Goal: Task Accomplishment & Management: Manage account settings

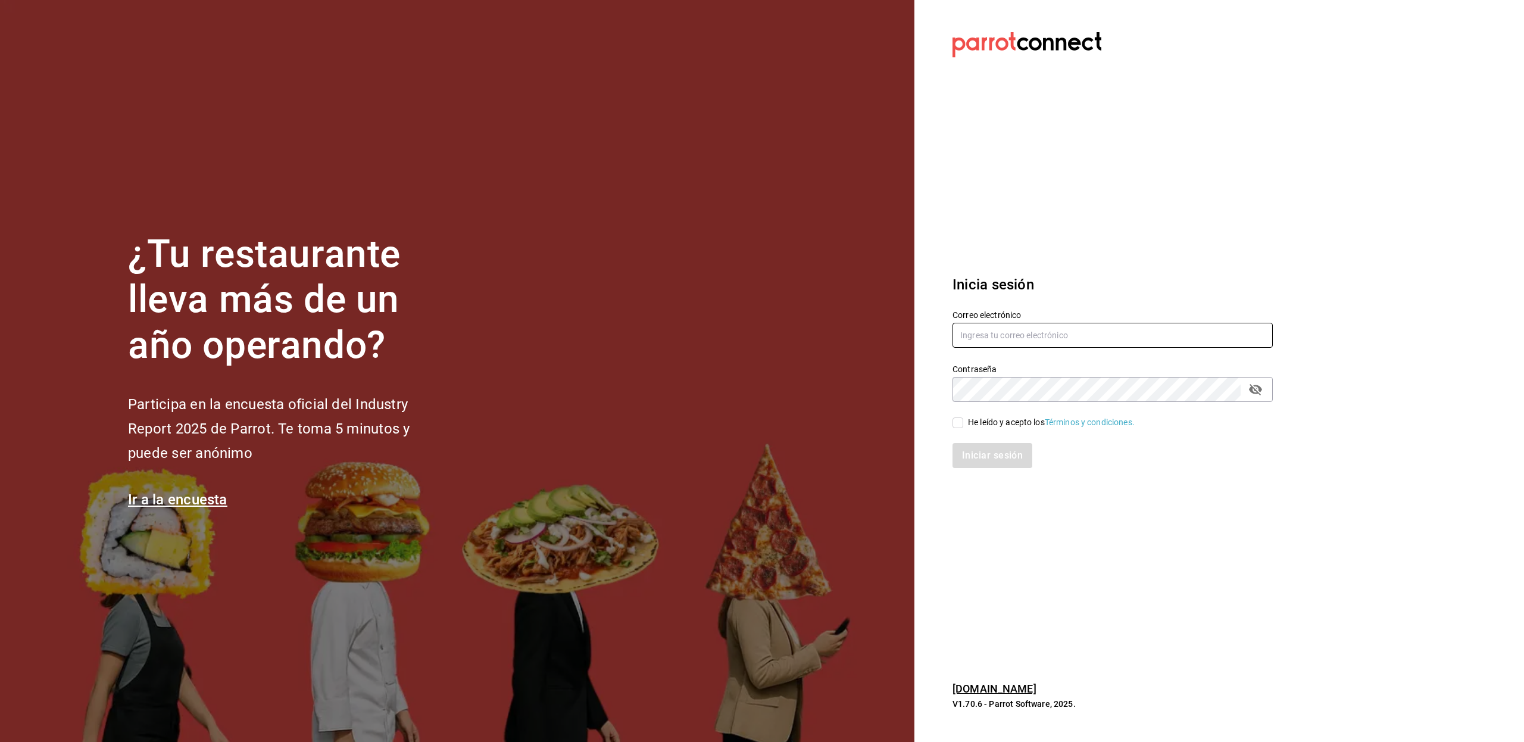
click at [1029, 329] on input "text" at bounding box center [1113, 335] width 320 height 25
paste input "[EMAIL_ADDRESS]"
type input "[EMAIL_ADDRESS]"
click at [996, 422] on div "He leído y acepto los Términos y condiciones." at bounding box center [1051, 422] width 167 height 13
click at [963, 422] on input "He leído y acepto los Términos y condiciones." at bounding box center [958, 422] width 11 height 11
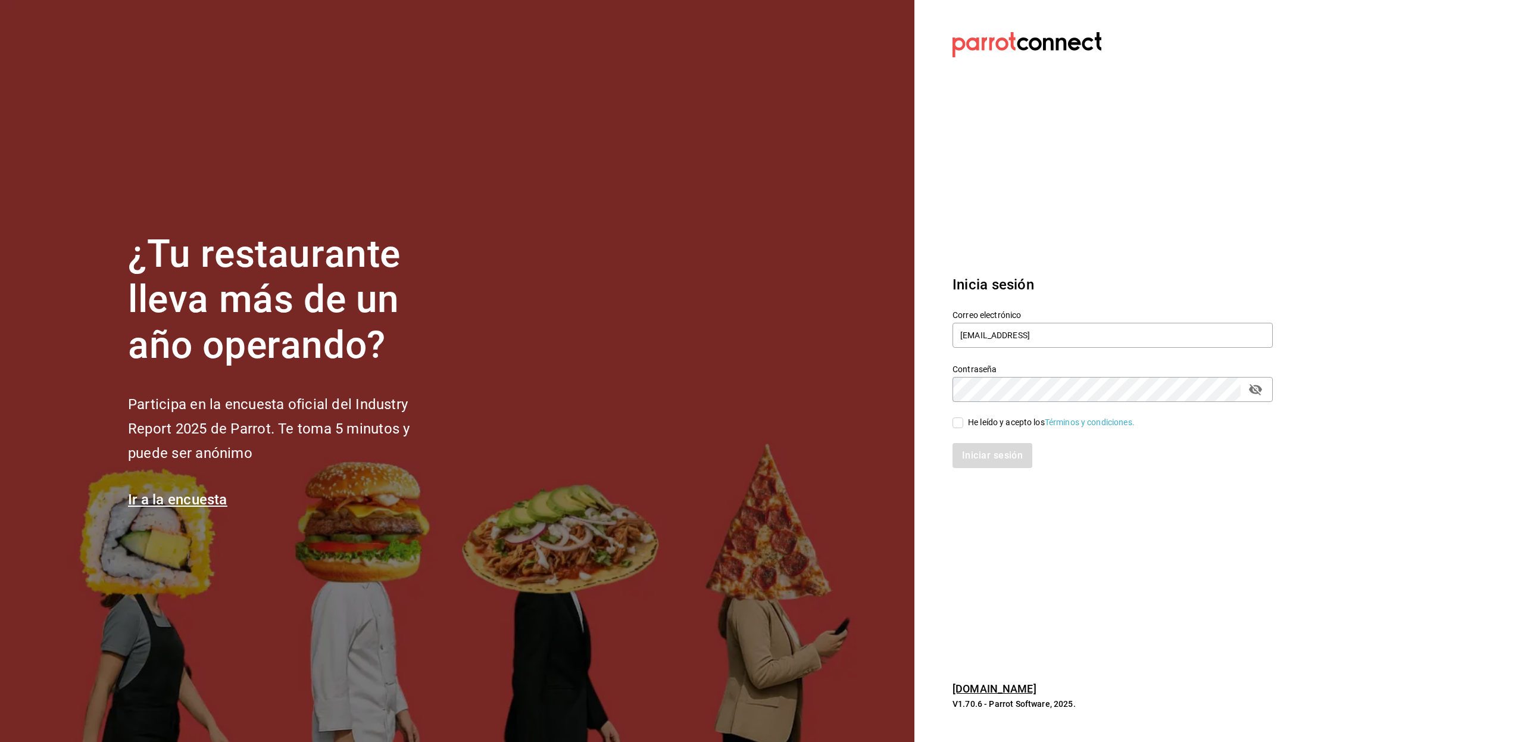
checkbox input "true"
click at [996, 454] on button "Iniciar sesión" at bounding box center [993, 455] width 81 height 25
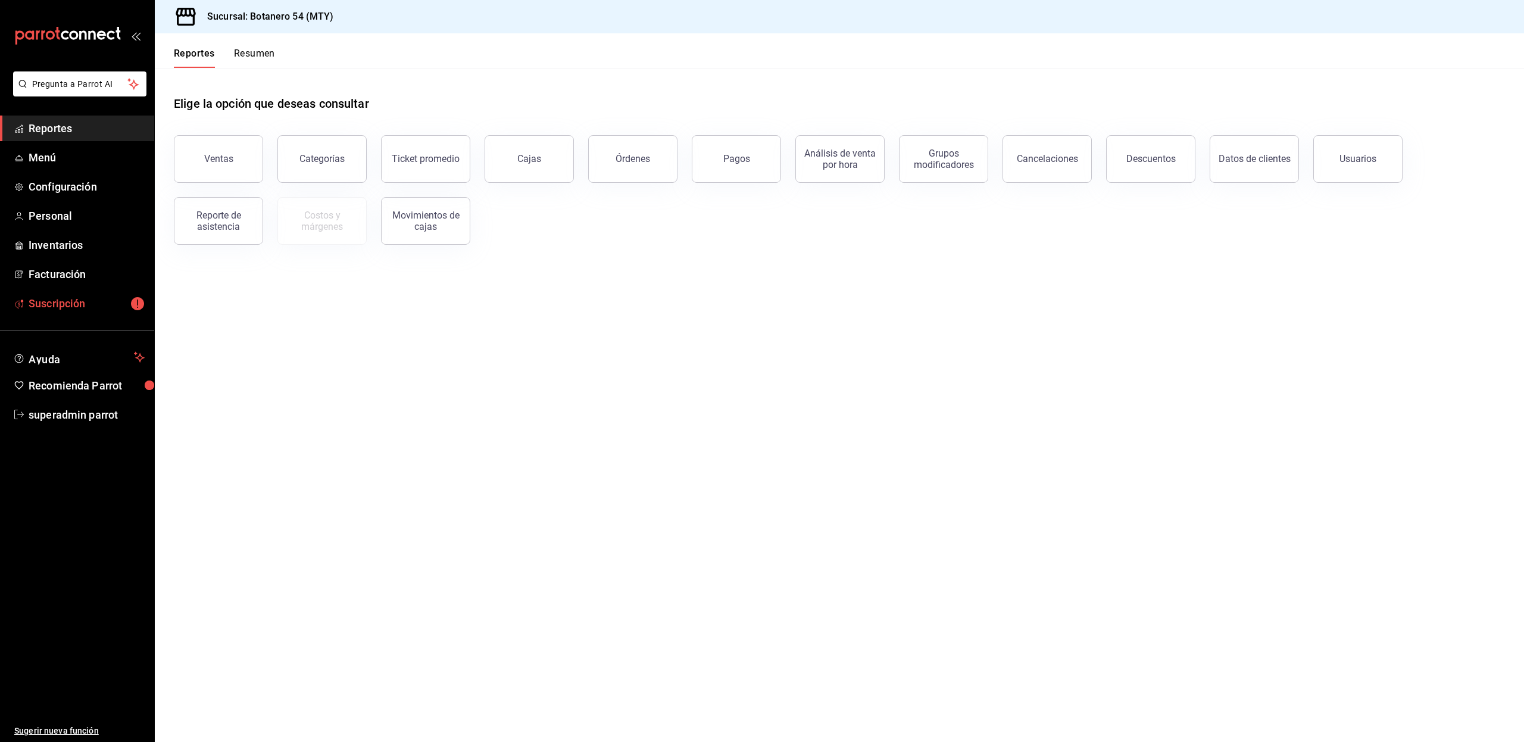
click at [48, 296] on span "Suscripción" at bounding box center [87, 303] width 116 height 16
